Goal: Task Accomplishment & Management: Manage account settings

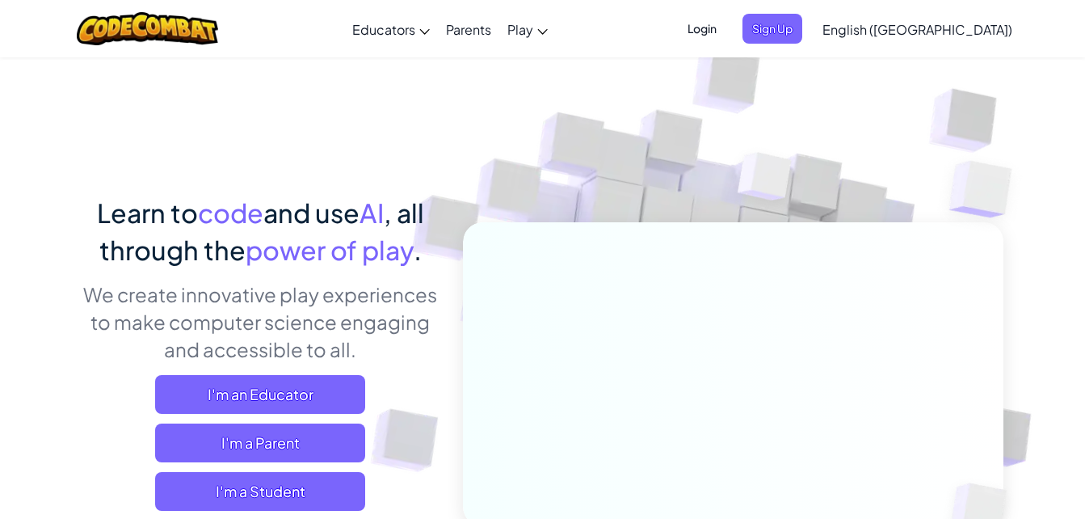
click at [726, 28] on span "Login" at bounding box center [702, 29] width 48 height 30
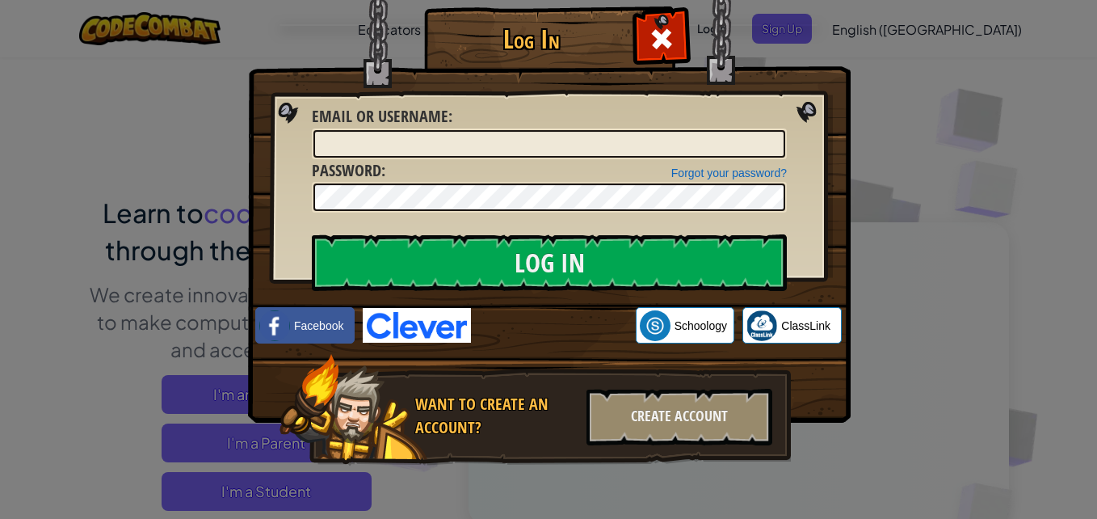
click at [466, 161] on div "Forgot your password? Password :" at bounding box center [549, 186] width 475 height 54
click at [468, 138] on input "Email or Username :" at bounding box center [549, 143] width 472 height 27
click at [328, 136] on input "juace74190" at bounding box center [549, 143] width 472 height 27
click at [332, 140] on input "juace74190" at bounding box center [549, 143] width 472 height 27
type input "jace74190"
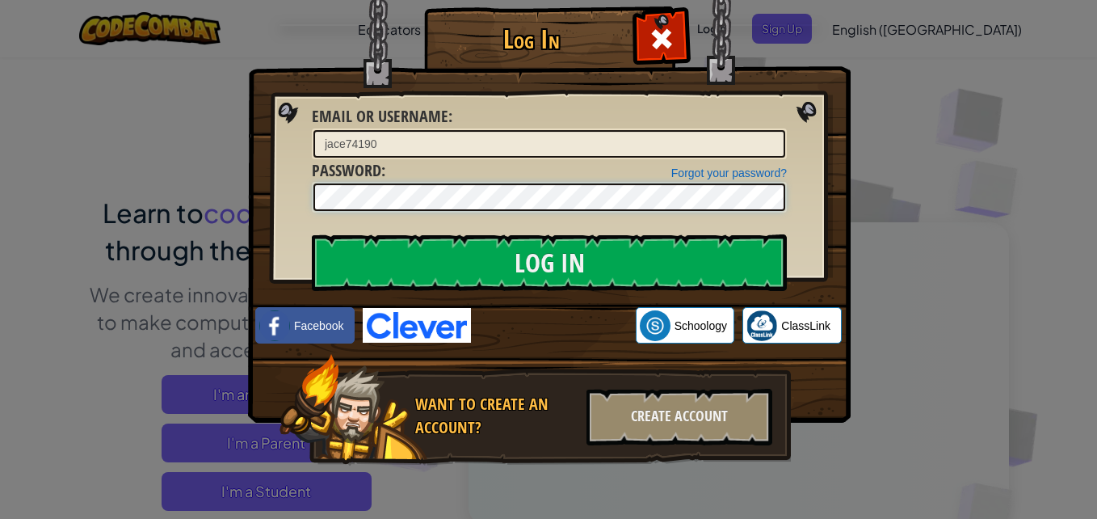
click at [312, 234] on input "Log In" at bounding box center [549, 262] width 475 height 57
